Goal: Information Seeking & Learning: Compare options

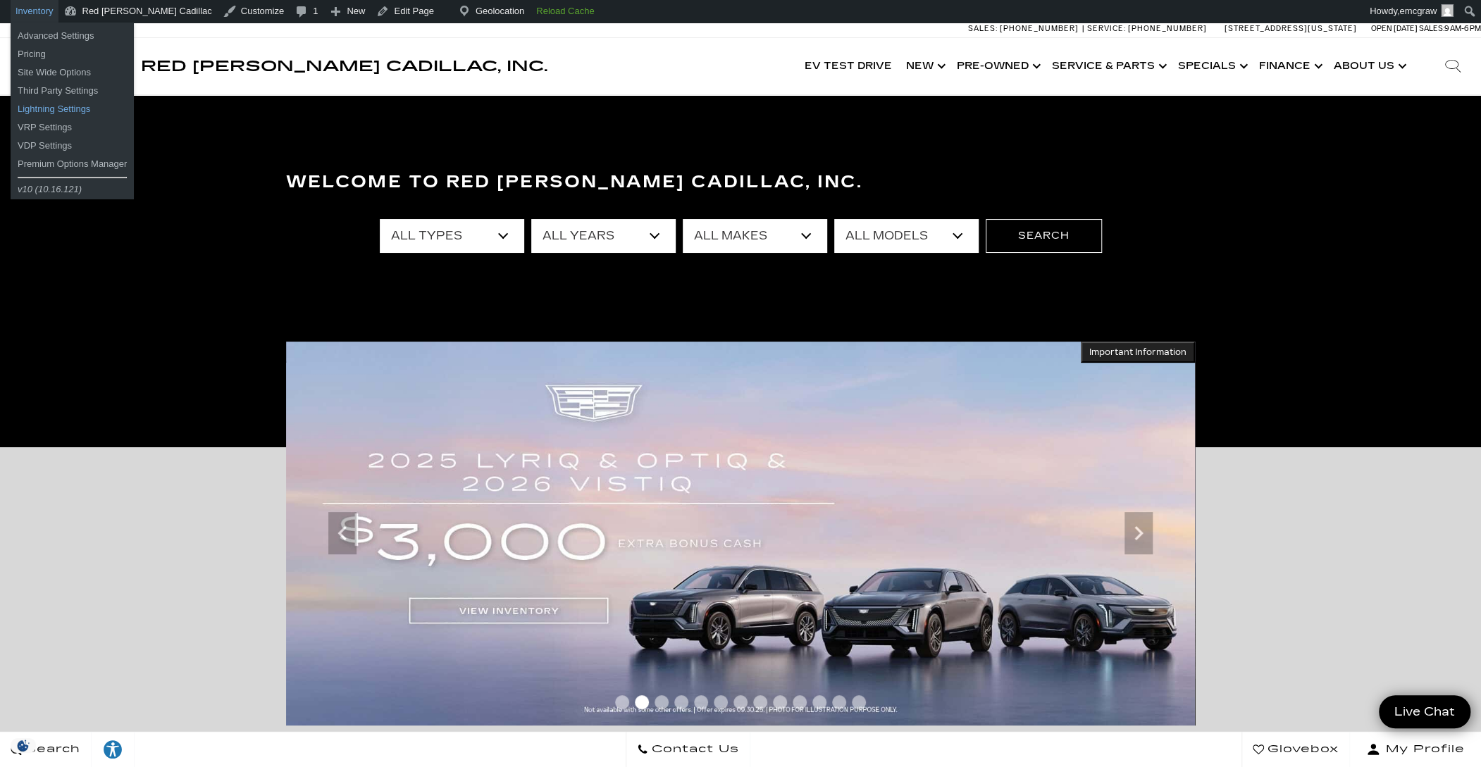
click at [36, 103] on link "Lightning Settings" at bounding box center [72, 109] width 123 height 18
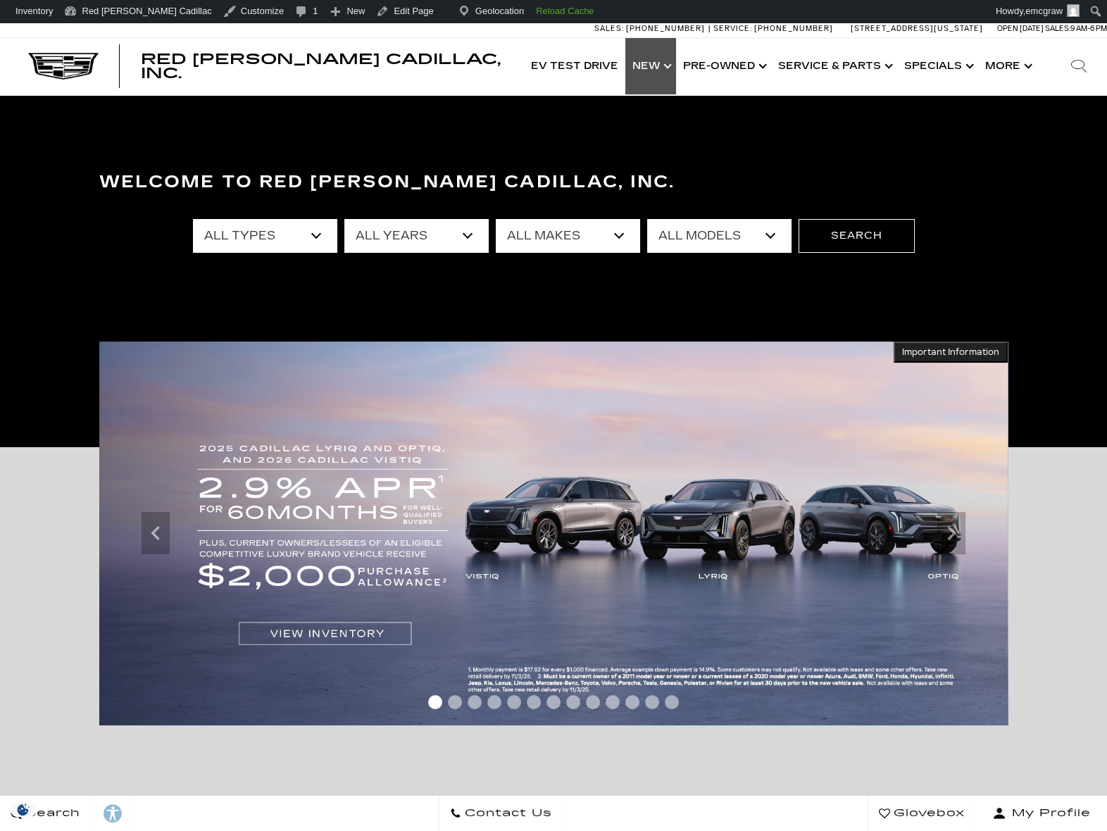
click at [660, 67] on link "Show New" at bounding box center [650, 66] width 51 height 56
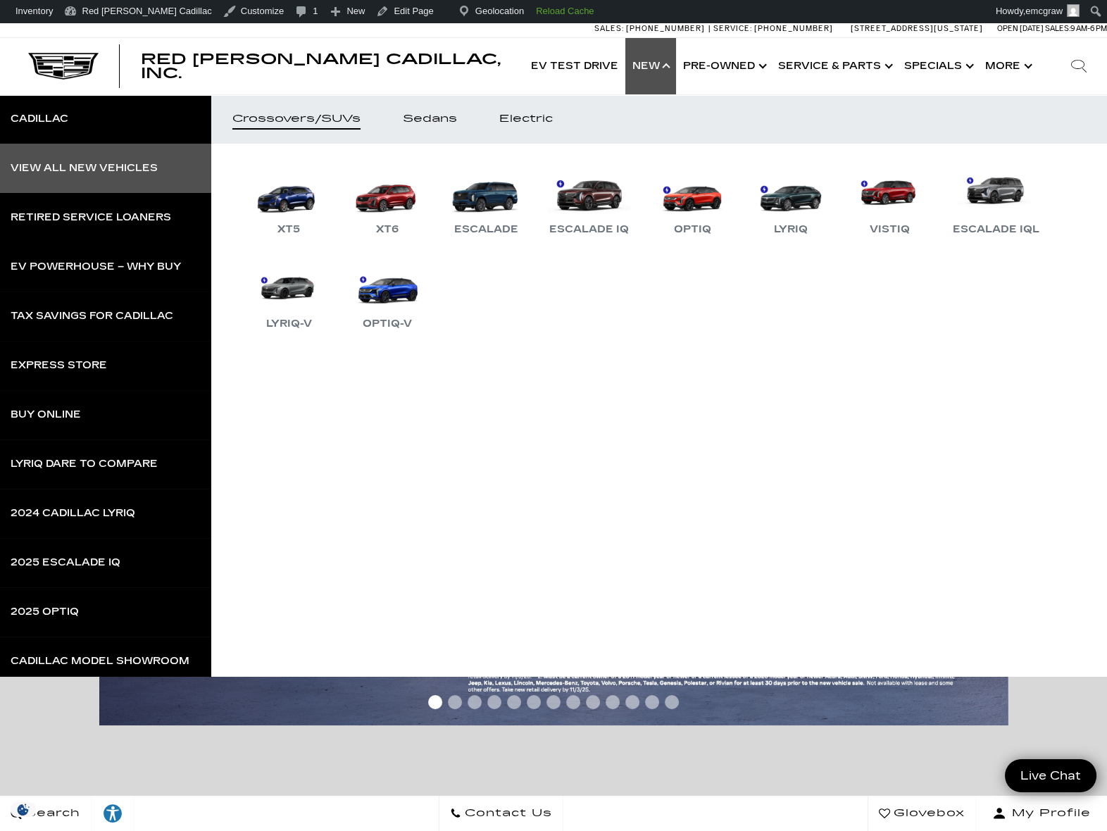
click at [84, 161] on link "View All New Vehicles" at bounding box center [105, 168] width 211 height 49
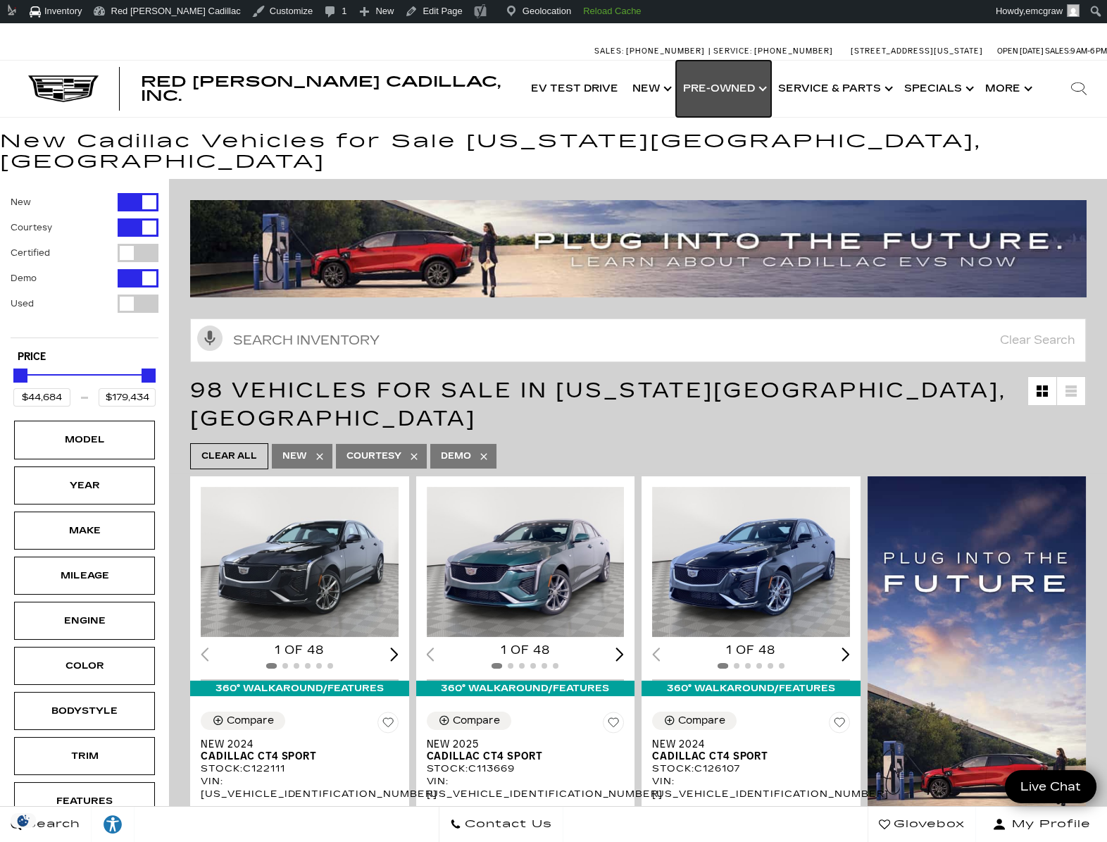
click at [761, 103] on link "Show Pre-Owned" at bounding box center [723, 89] width 95 height 56
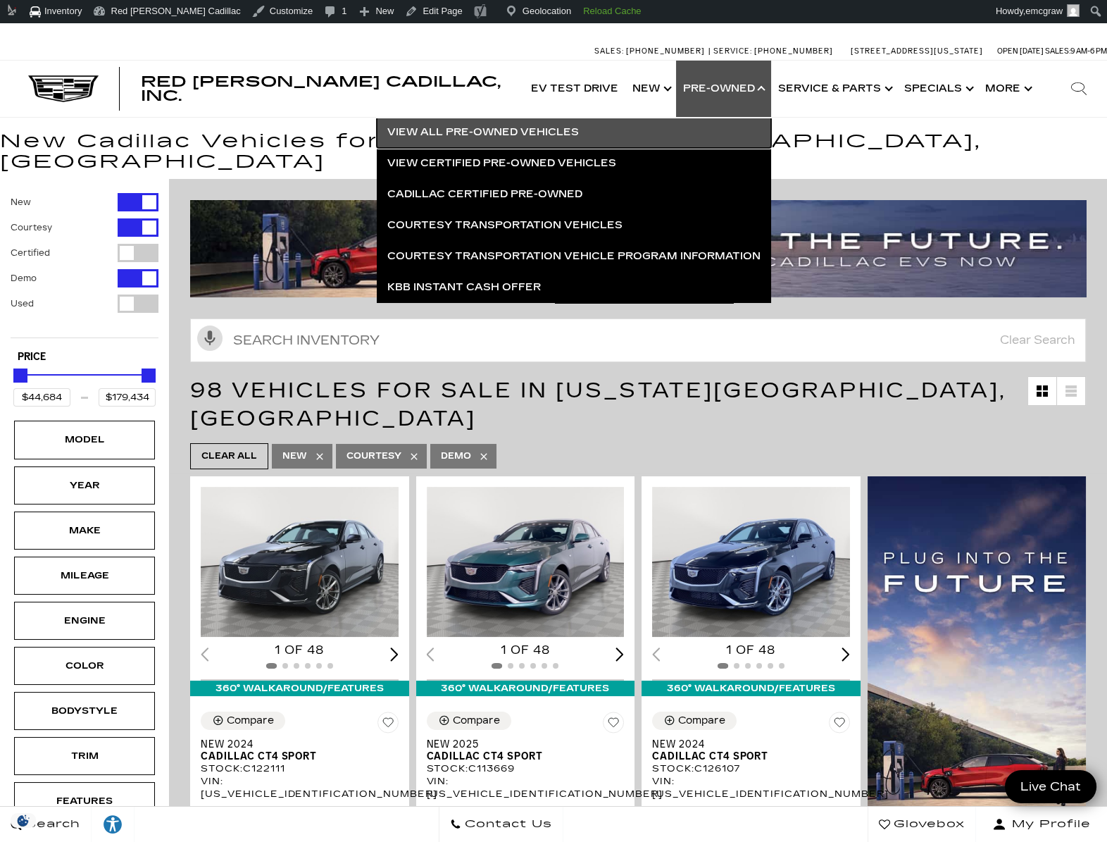
click at [502, 130] on link "View All Pre-Owned Vehicles" at bounding box center [574, 132] width 394 height 31
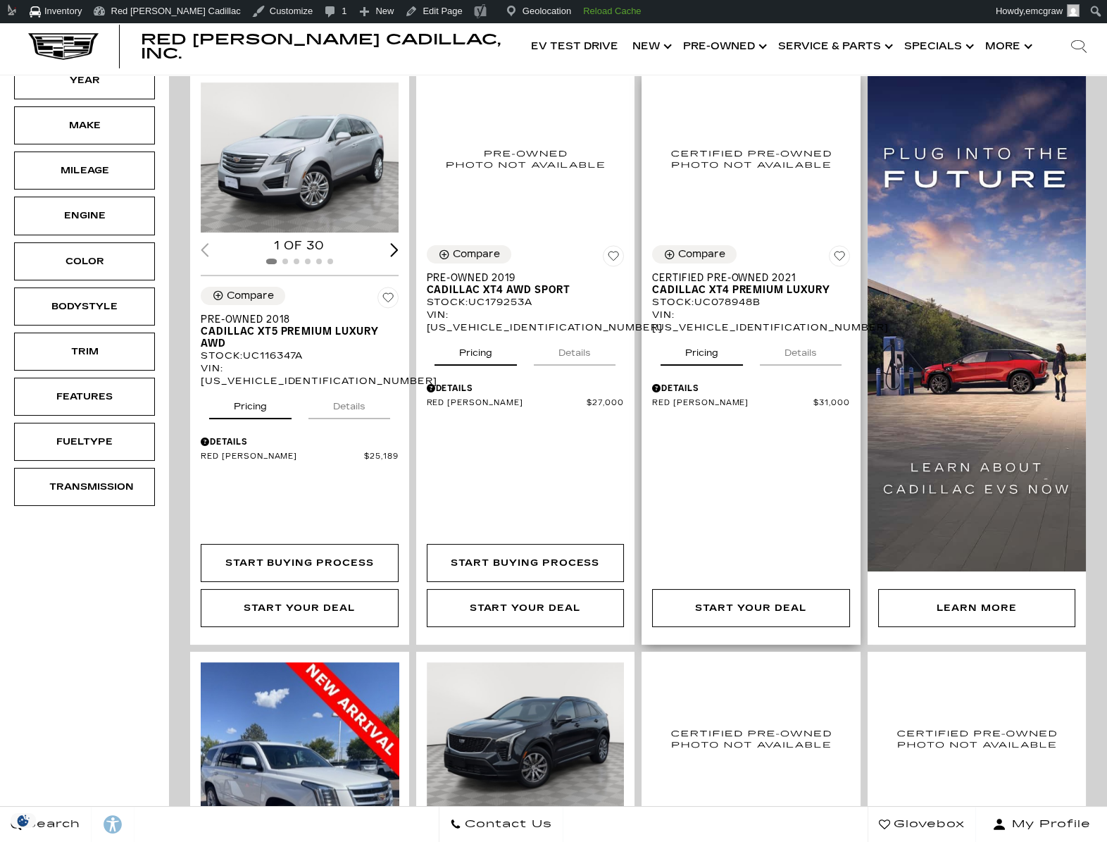
scroll to position [351, 0]
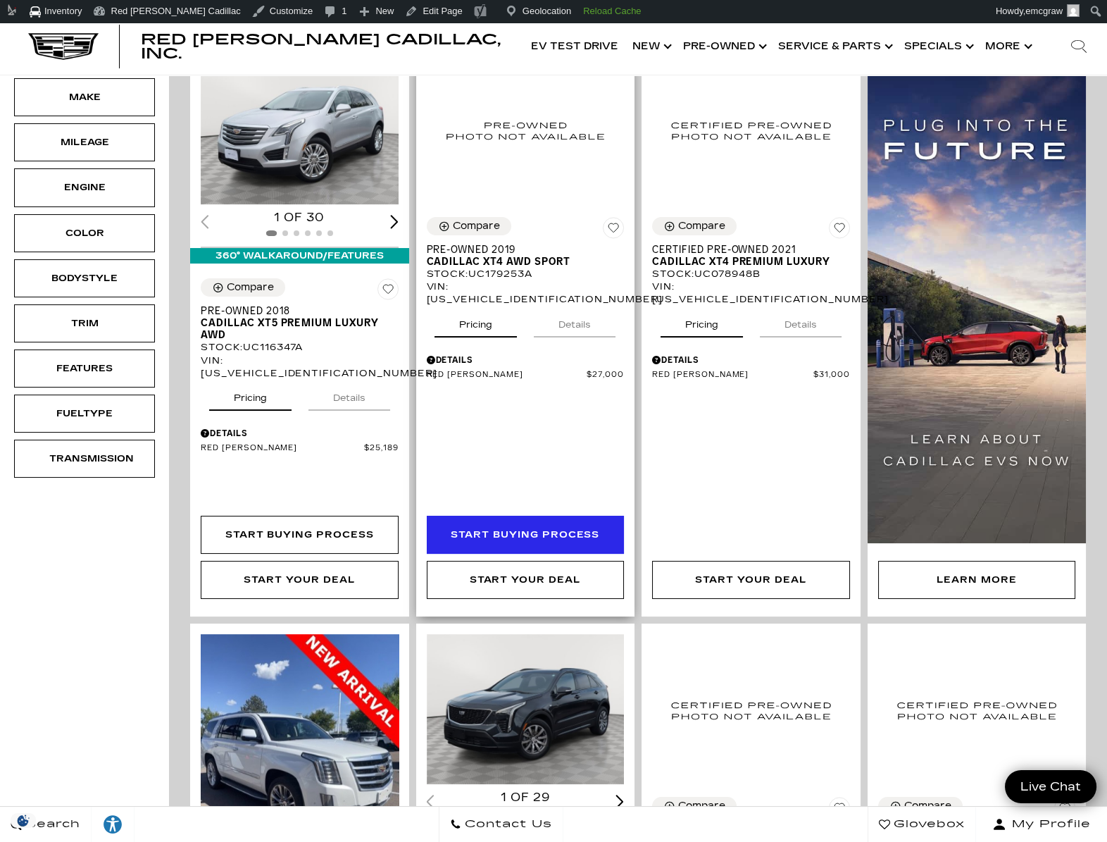
click at [597, 527] on div "Start Buying Process" at bounding box center [525, 534] width 149 height 15
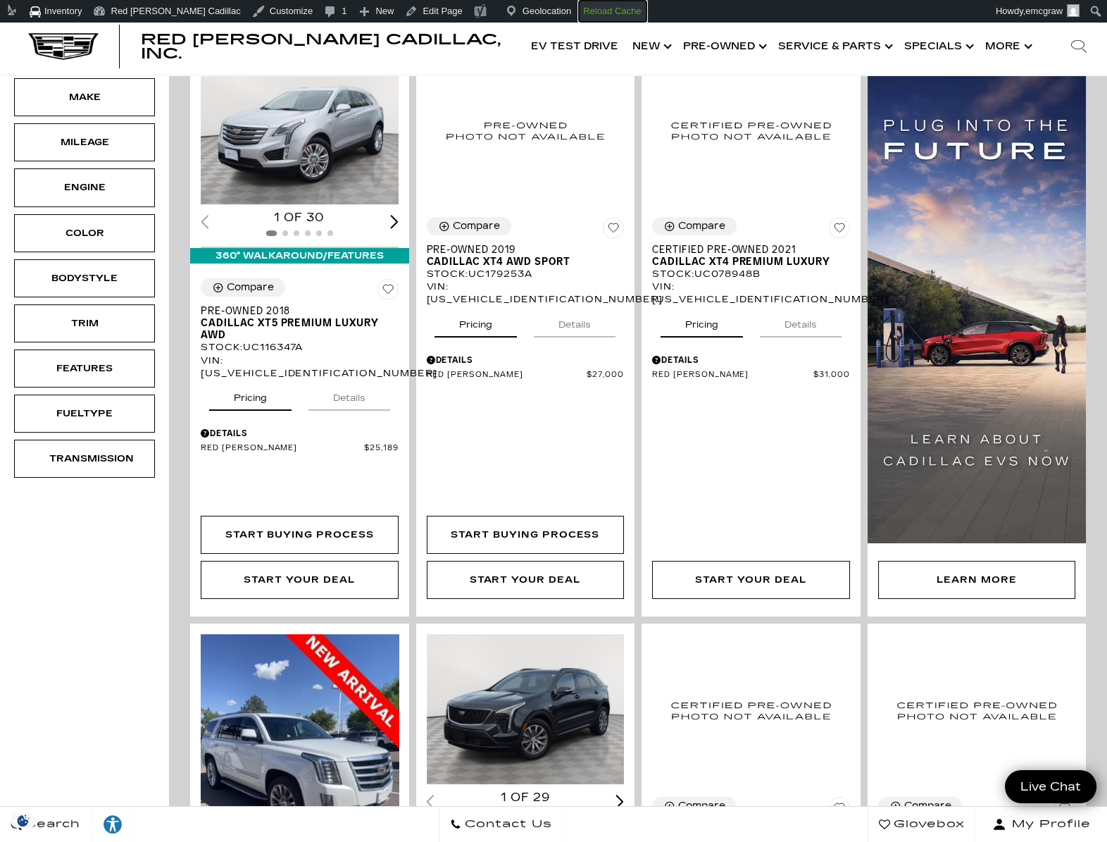
click at [583, 15] on strong "Reload Cache" at bounding box center [612, 11] width 58 height 11
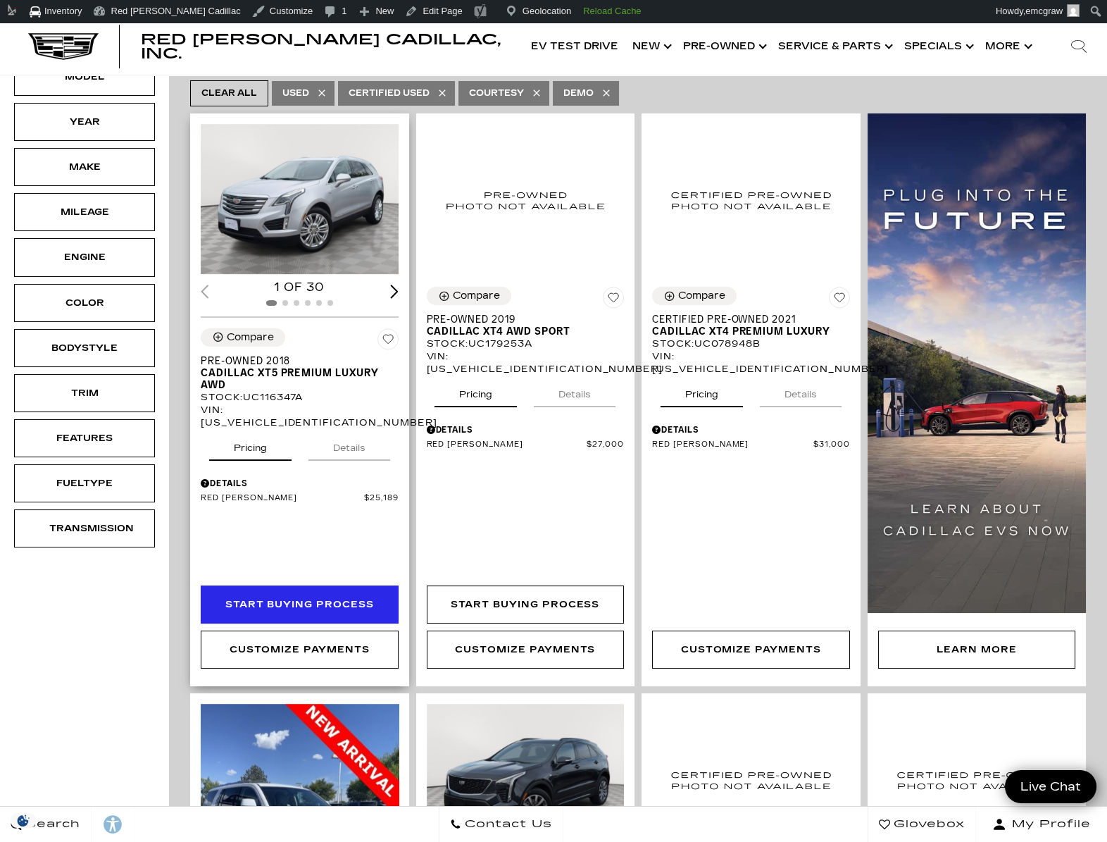
click at [320, 585] on div "Start Buying Process" at bounding box center [300, 604] width 198 height 38
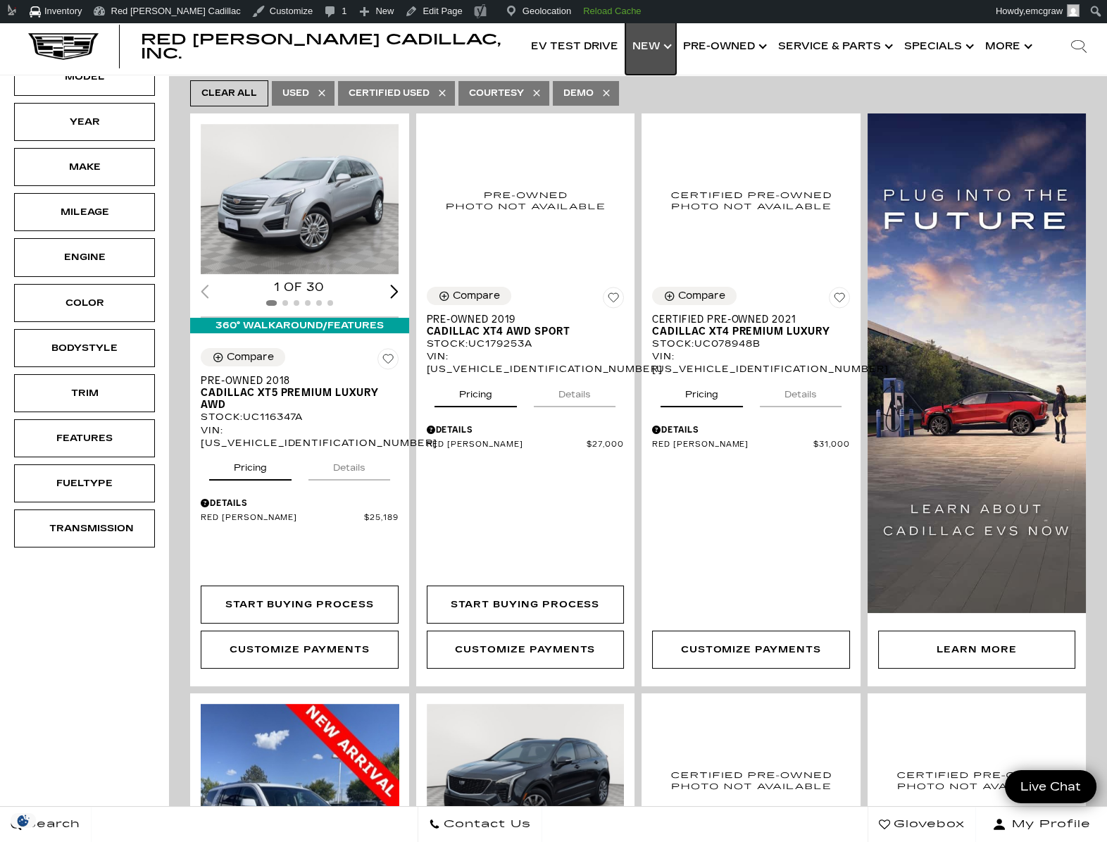
drag, startPoint x: 664, startPoint y: 47, endPoint x: 655, endPoint y: 55, distance: 11.5
click at [664, 47] on link "Show New" at bounding box center [650, 46] width 51 height 56
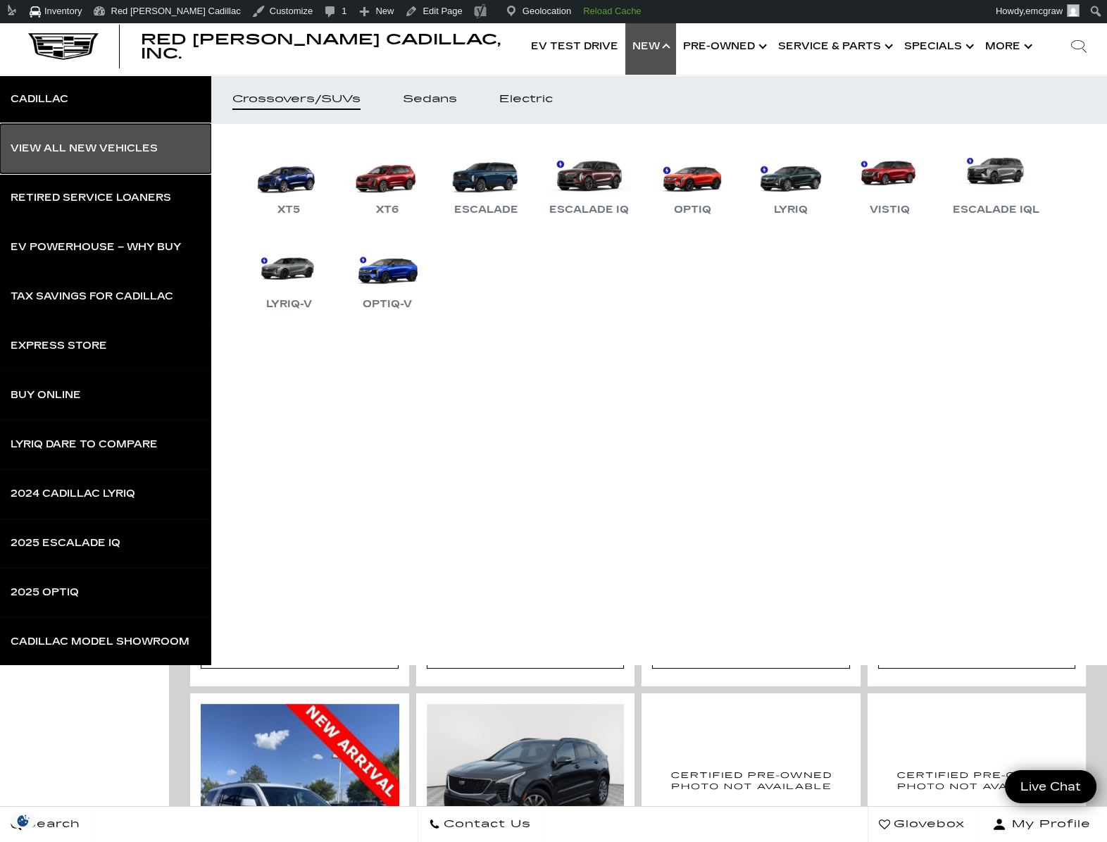
click at [130, 156] on link "View All New Vehicles" at bounding box center [105, 148] width 211 height 49
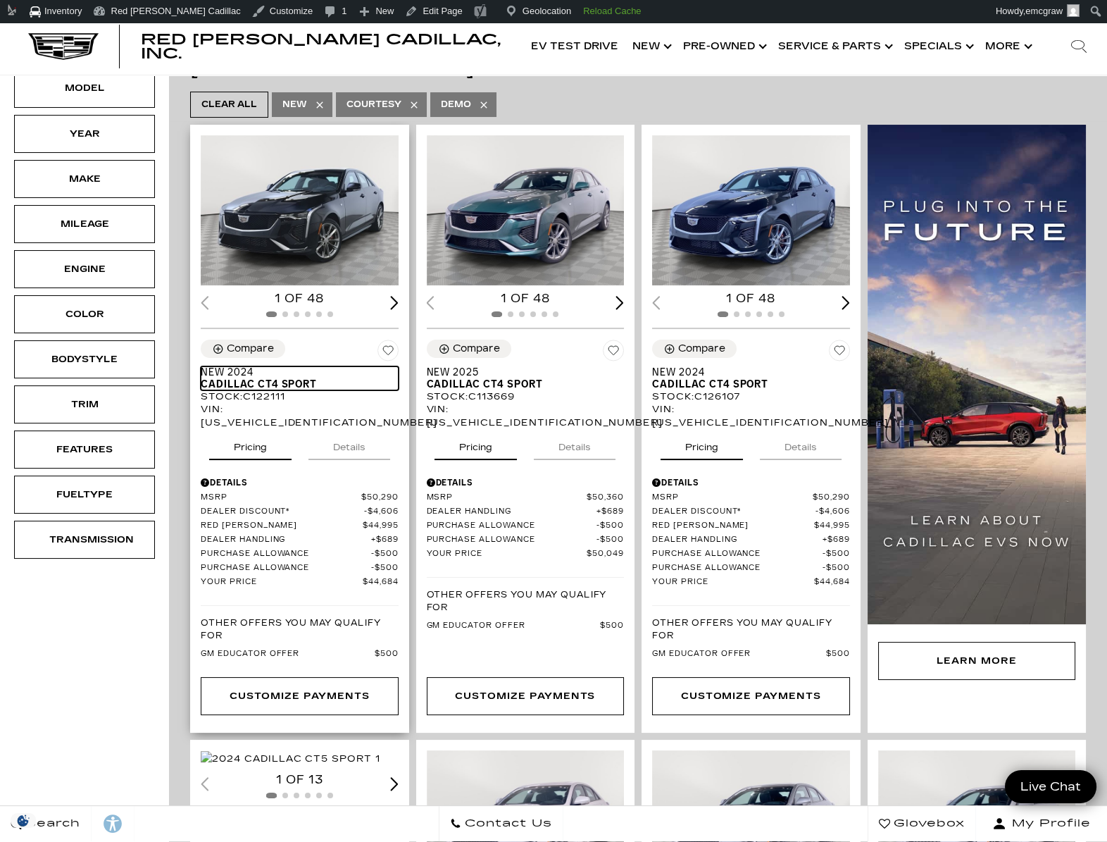
click at [296, 378] on span "Cadillac CT4 Sport" at bounding box center [294, 384] width 187 height 12
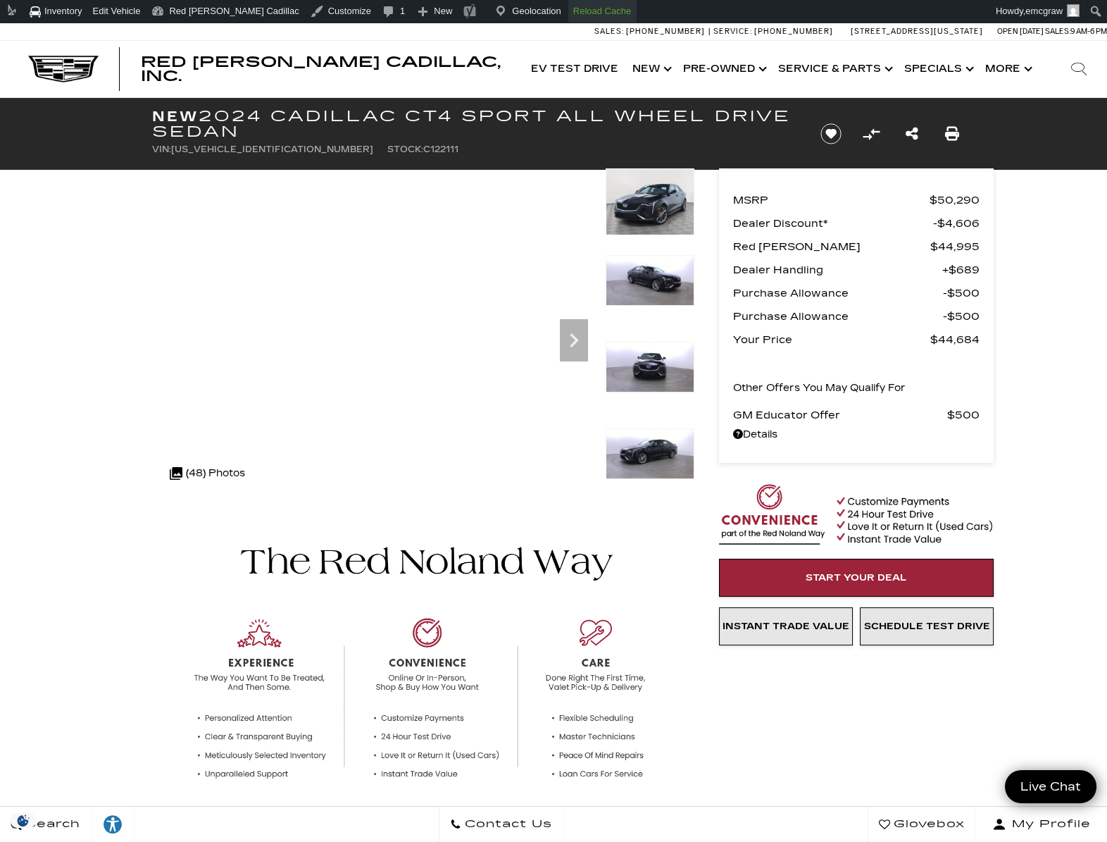
drag, startPoint x: 576, startPoint y: 10, endPoint x: 566, endPoint y: 13, distance: 10.3
click at [571, 11] on div "Skip to toolbar Settings Inventory Advanced Settings Pricing Site Wide Options …" at bounding box center [553, 11] width 1107 height 23
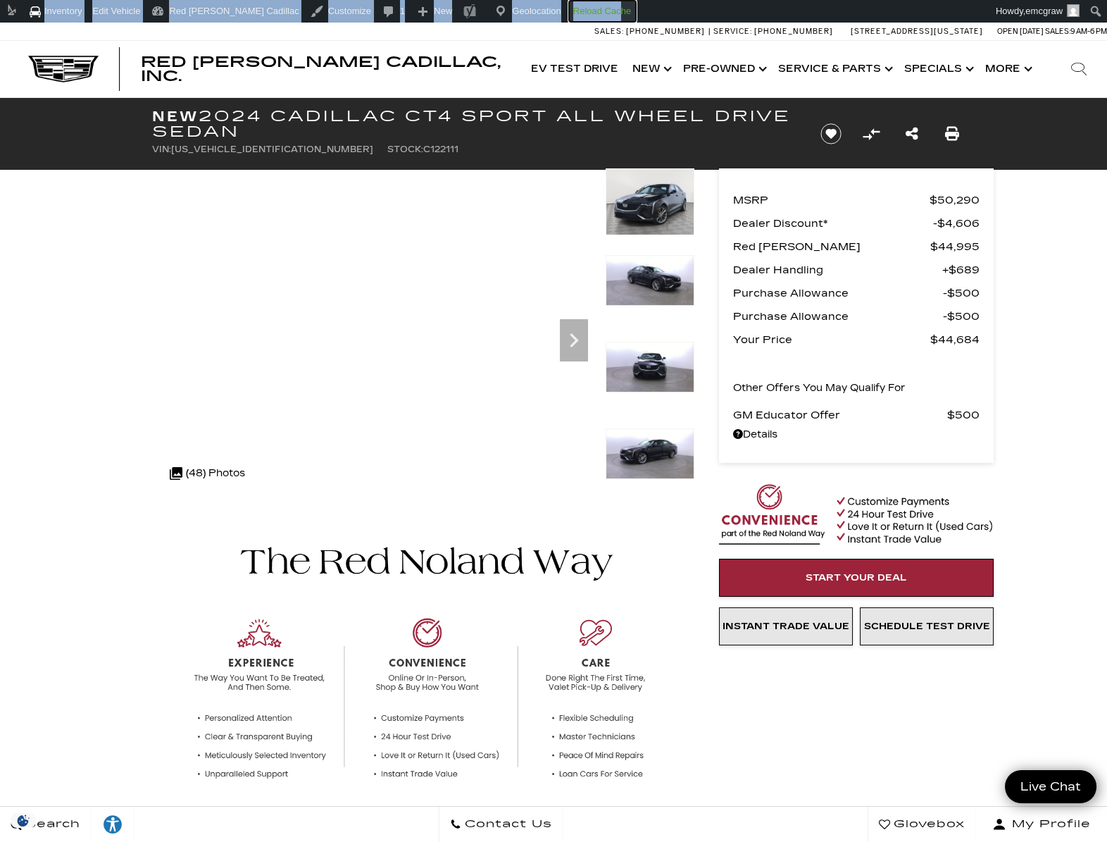
click at [573, 13] on strong "Reload Cache" at bounding box center [602, 11] width 58 height 11
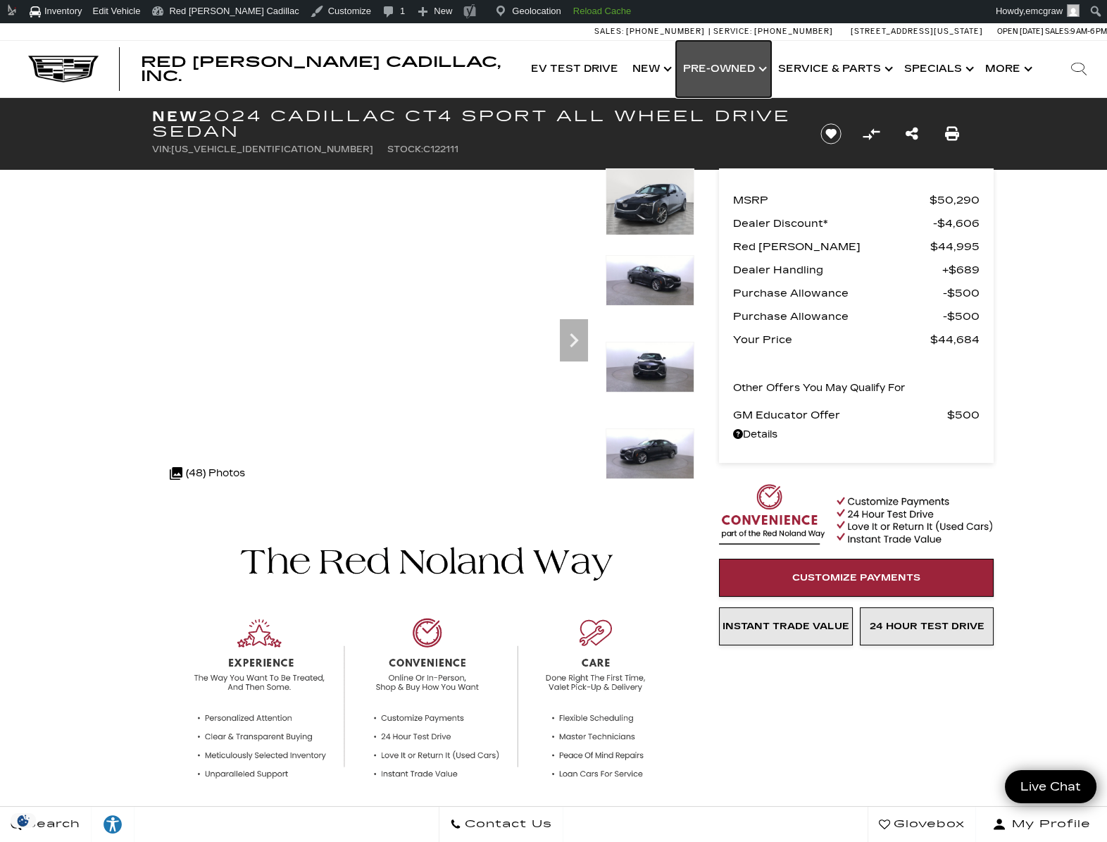
click at [709, 78] on link "Show Pre-Owned" at bounding box center [723, 69] width 95 height 56
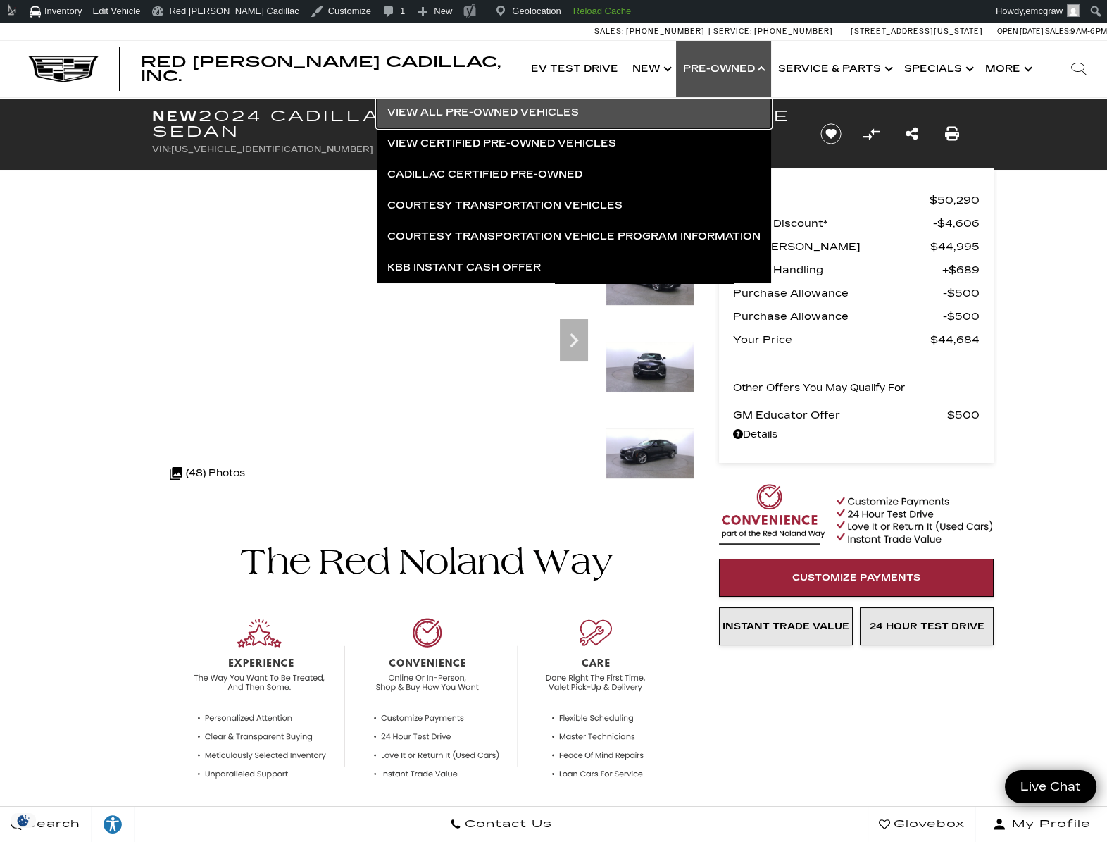
click at [575, 106] on link "View All Pre-Owned Vehicles" at bounding box center [574, 112] width 394 height 31
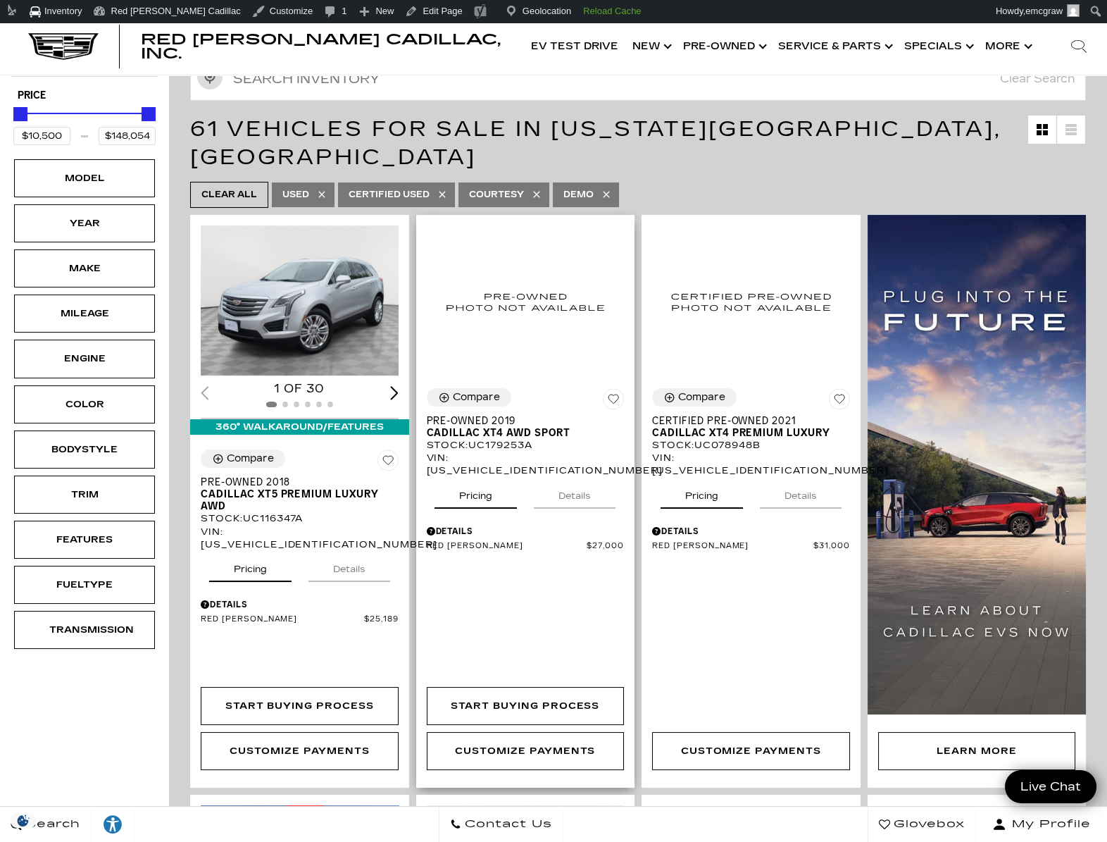
scroll to position [282, 0]
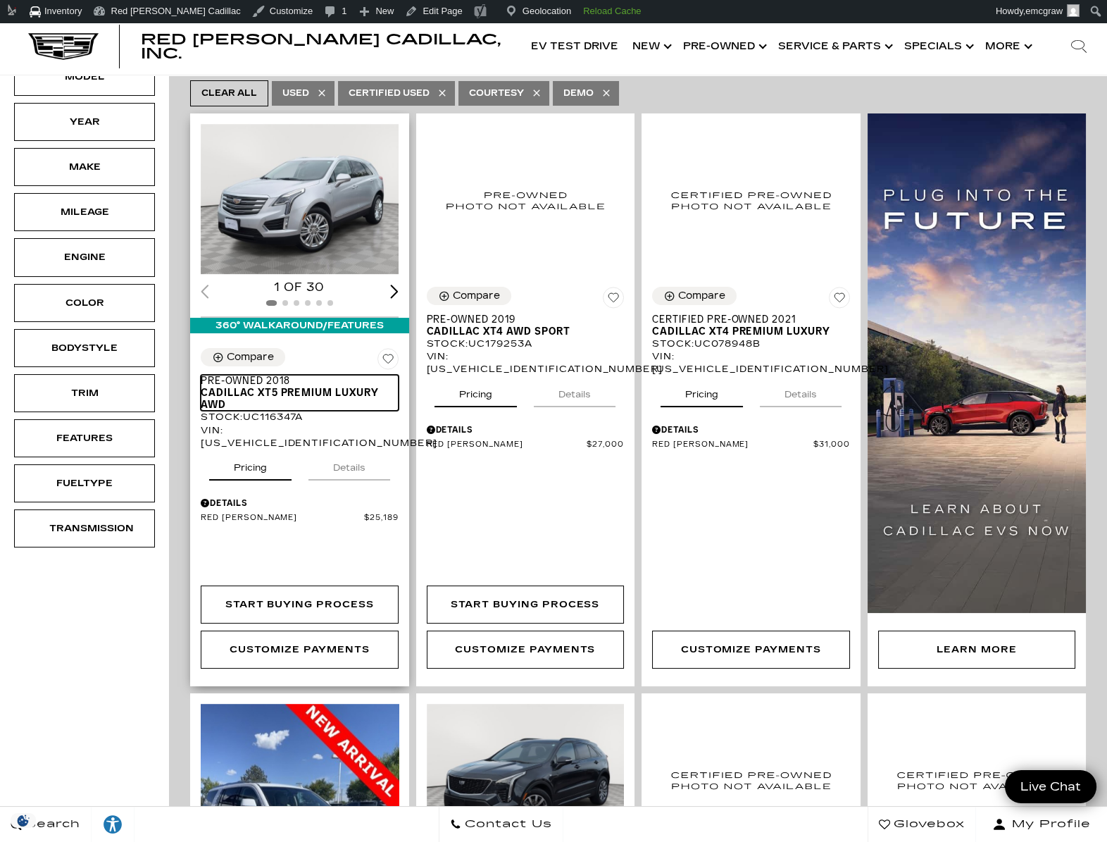
click at [282, 387] on span "Cadillac XT5 Premium Luxury AWD" at bounding box center [294, 399] width 187 height 24
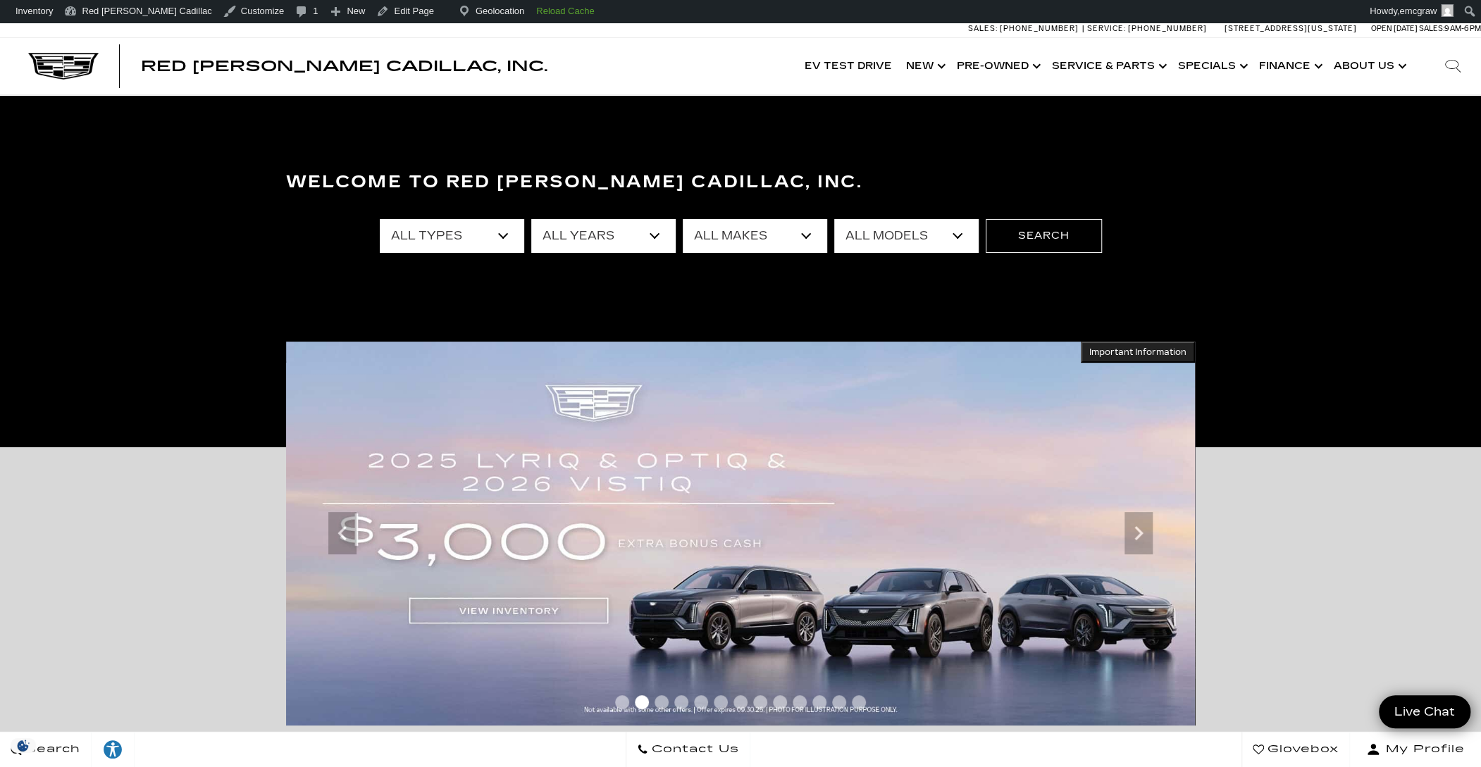
drag, startPoint x: 206, startPoint y: 219, endPoint x: 280, endPoint y: 568, distance: 357.1
click at [280, 568] on div "Important Information Hide Information" at bounding box center [740, 639] width 930 height 384
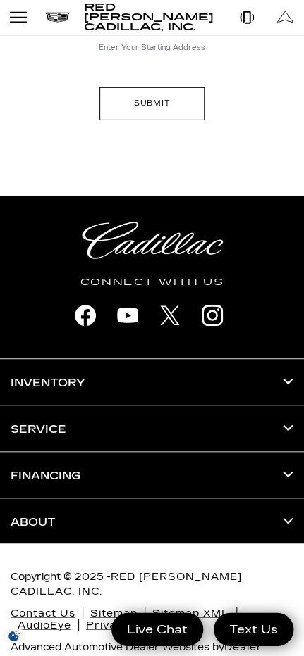
scroll to position [1262, 0]
